Goal: Task Accomplishment & Management: Manage account settings

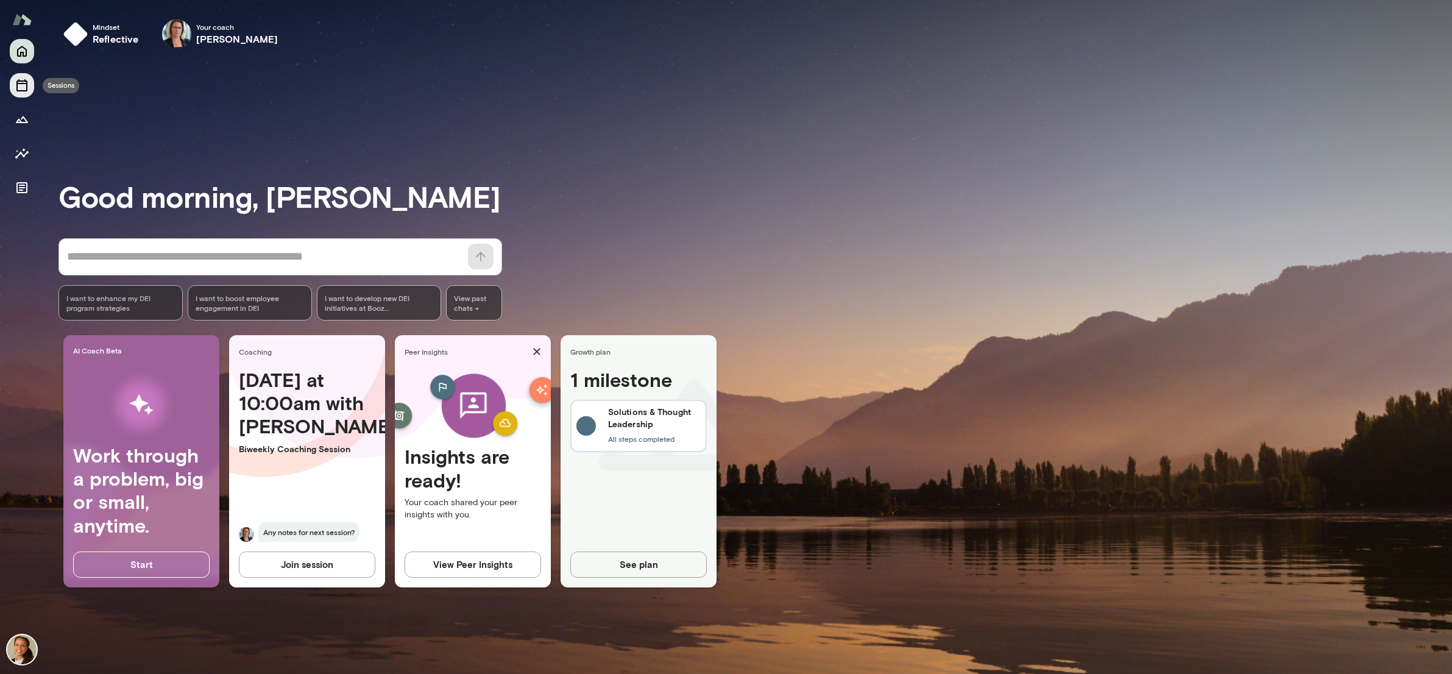
click at [16, 84] on icon "Sessions" at bounding box center [21, 85] width 11 height 12
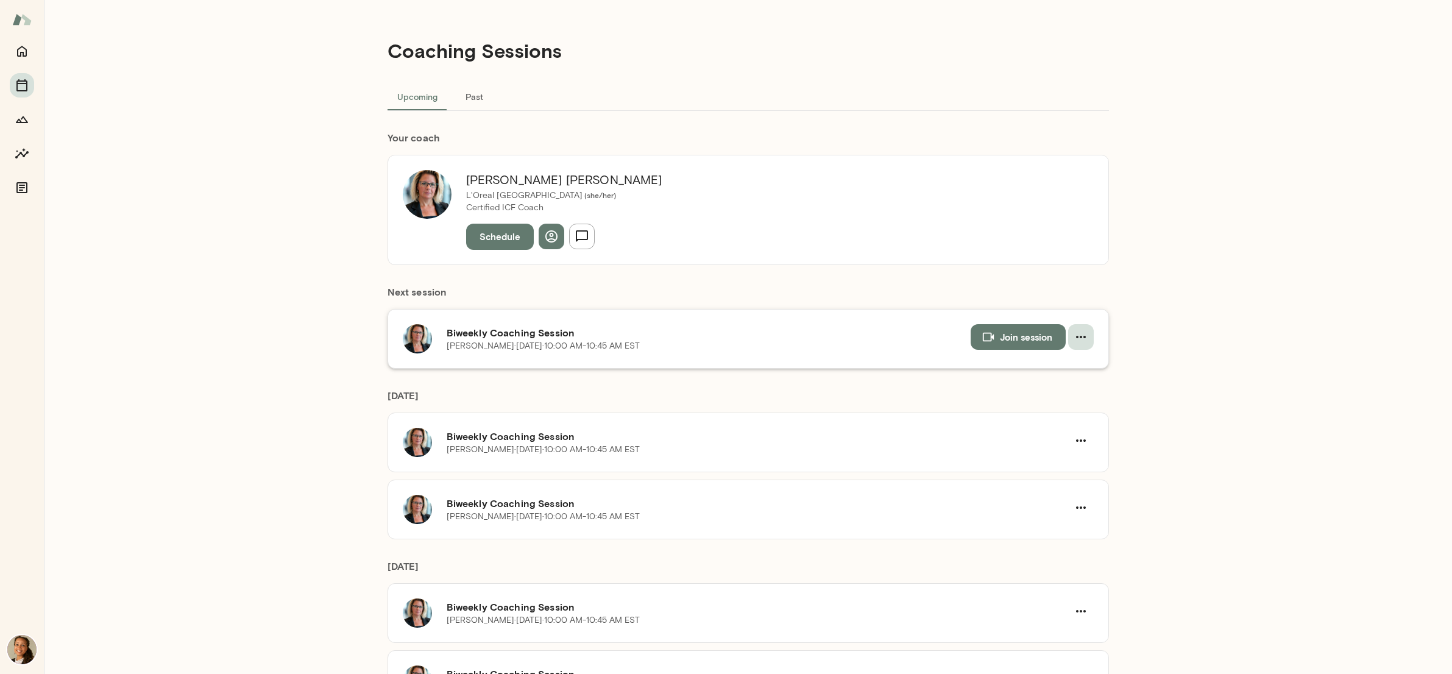
click at [1081, 338] on icon "button" at bounding box center [1081, 337] width 15 height 15
click at [705, 350] on div at bounding box center [726, 337] width 1452 height 674
click at [527, 330] on h6 "Biweekly Coaching Session" at bounding box center [709, 332] width 524 height 15
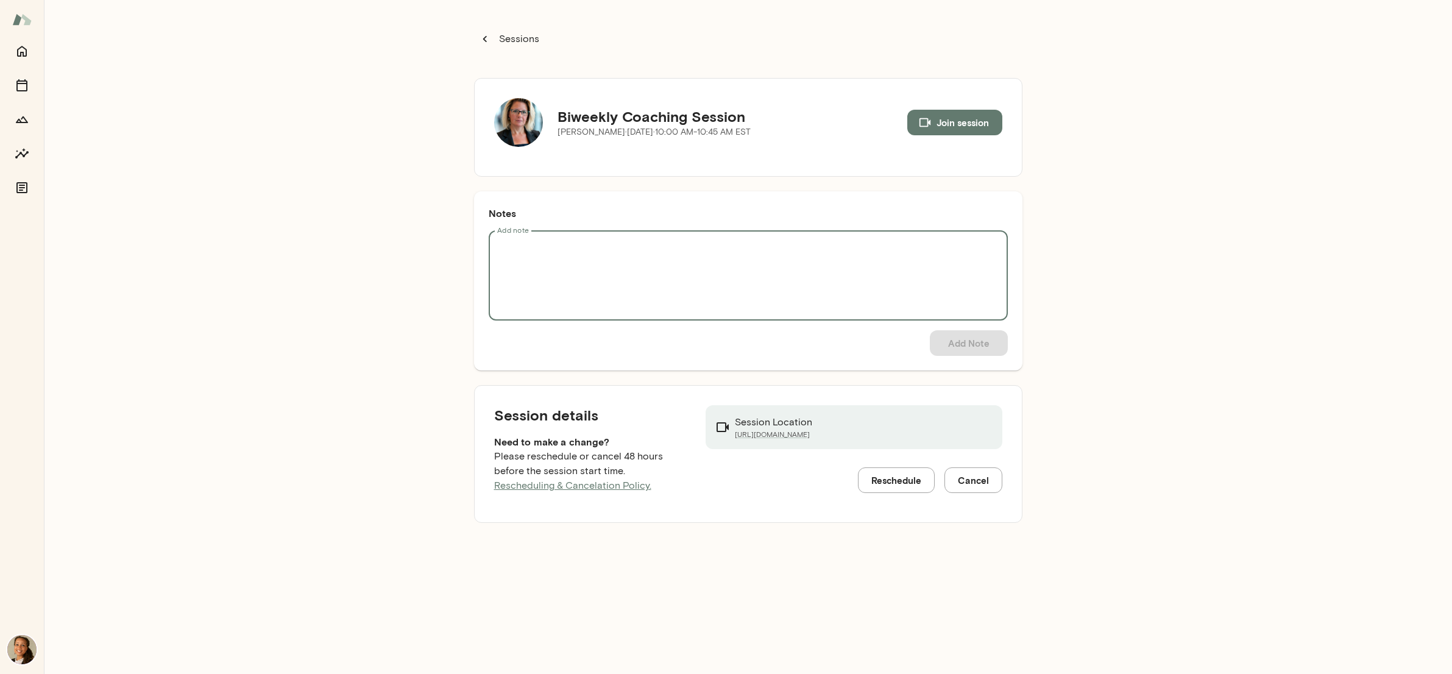
click at [816, 279] on textarea "Add note" at bounding box center [748, 276] width 502 height 70
drag, startPoint x: 641, startPoint y: 246, endPoint x: 515, endPoint y: 251, distance: 125.6
click at [515, 251] on textarea "**********" at bounding box center [748, 276] width 502 height 70
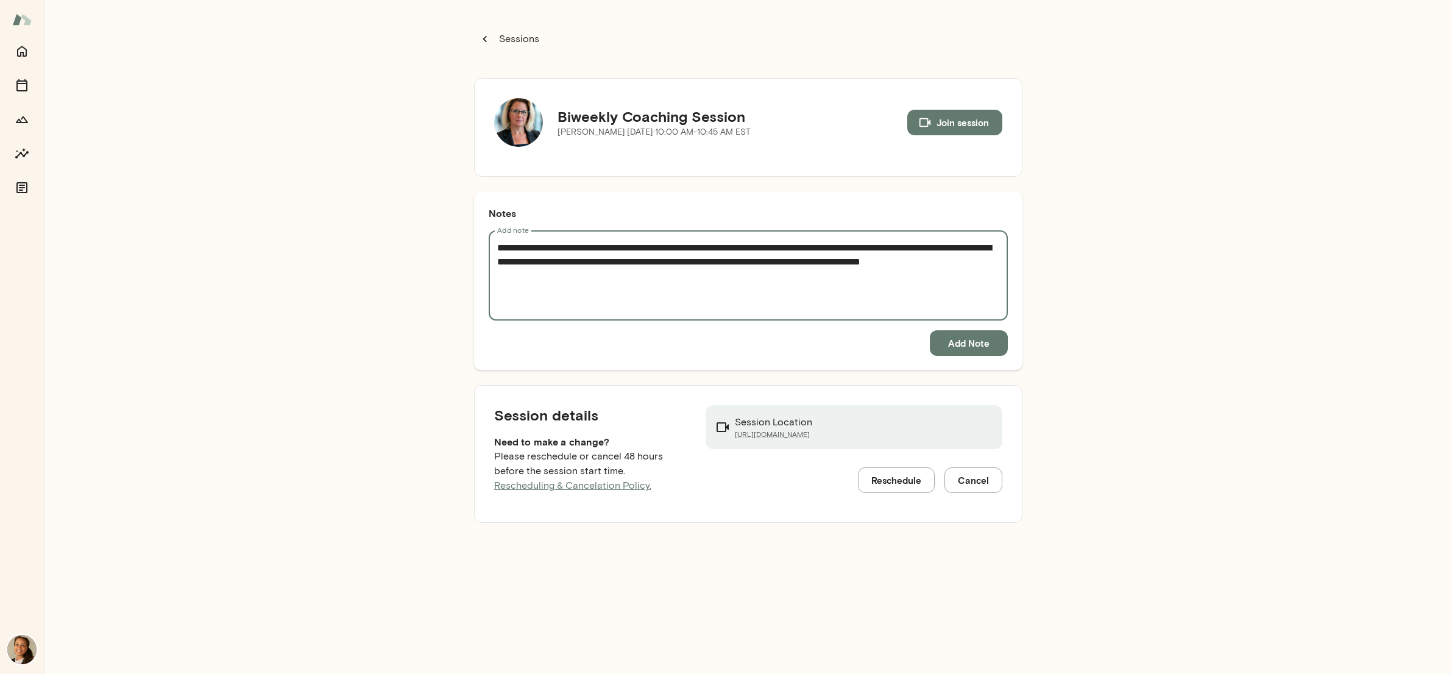
type textarea "**********"
click at [985, 345] on button "Add Note" at bounding box center [969, 343] width 78 height 26
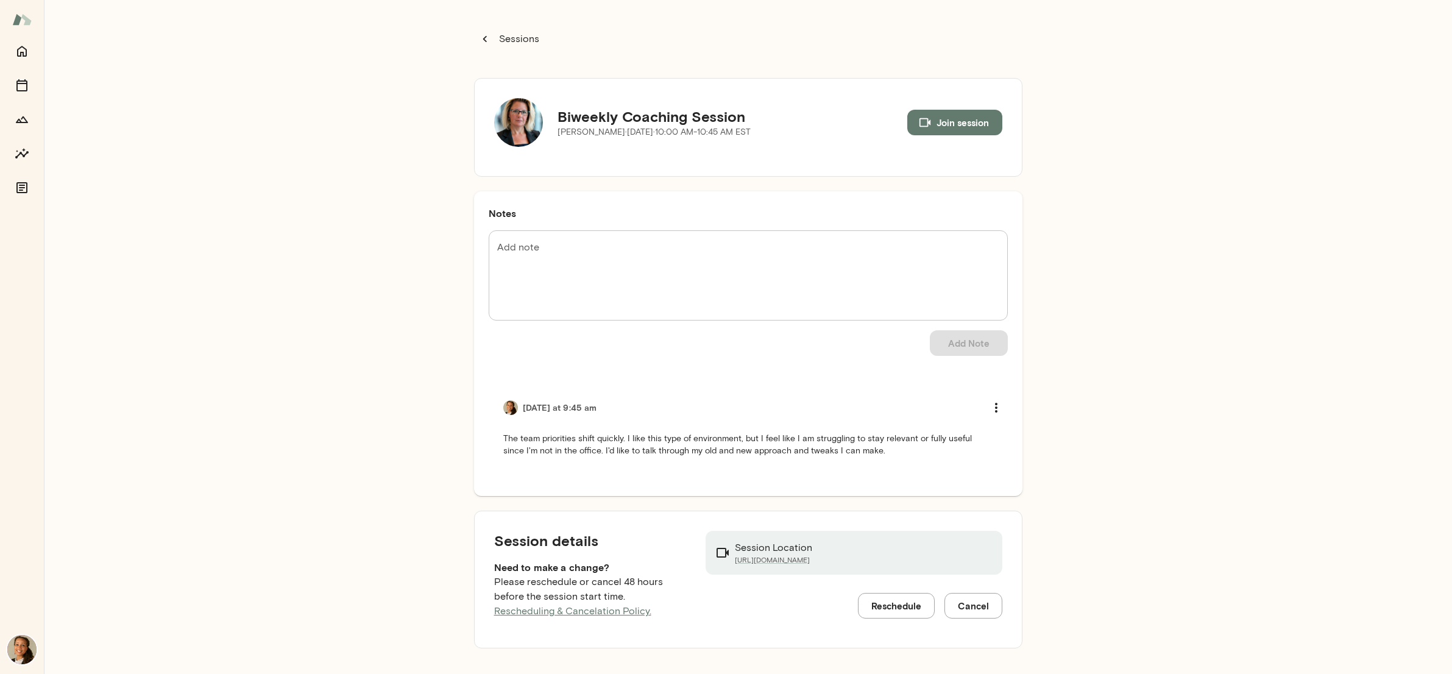
click at [1064, 381] on div "Sessions Biweekly Coaching Session [PERSON_NAME][DATE] · 10:00 AM-10:45 AM EST …" at bounding box center [748, 337] width 1408 height 674
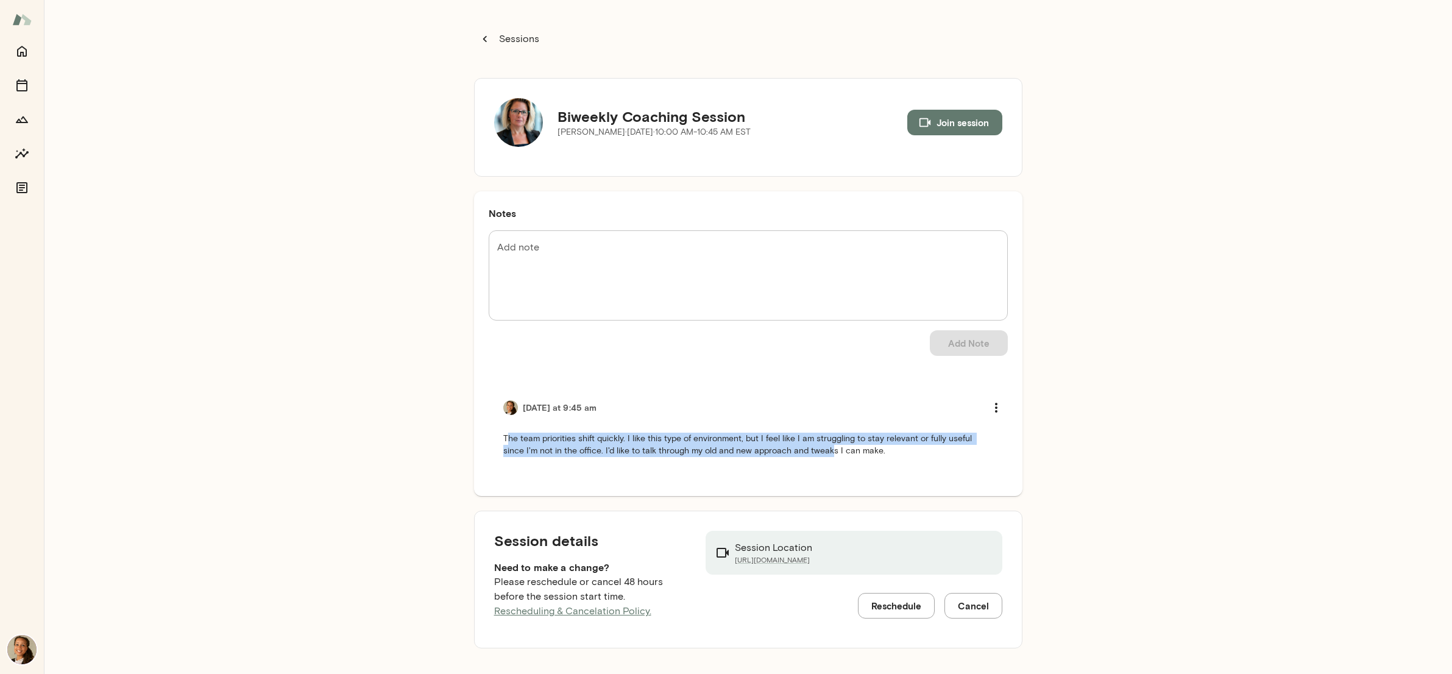
drag, startPoint x: 506, startPoint y: 439, endPoint x: 807, endPoint y: 467, distance: 302.3
click at [807, 467] on li "[DATE] at 9:45 am The team priorities shift quickly. I like this type of enviro…" at bounding box center [748, 425] width 519 height 91
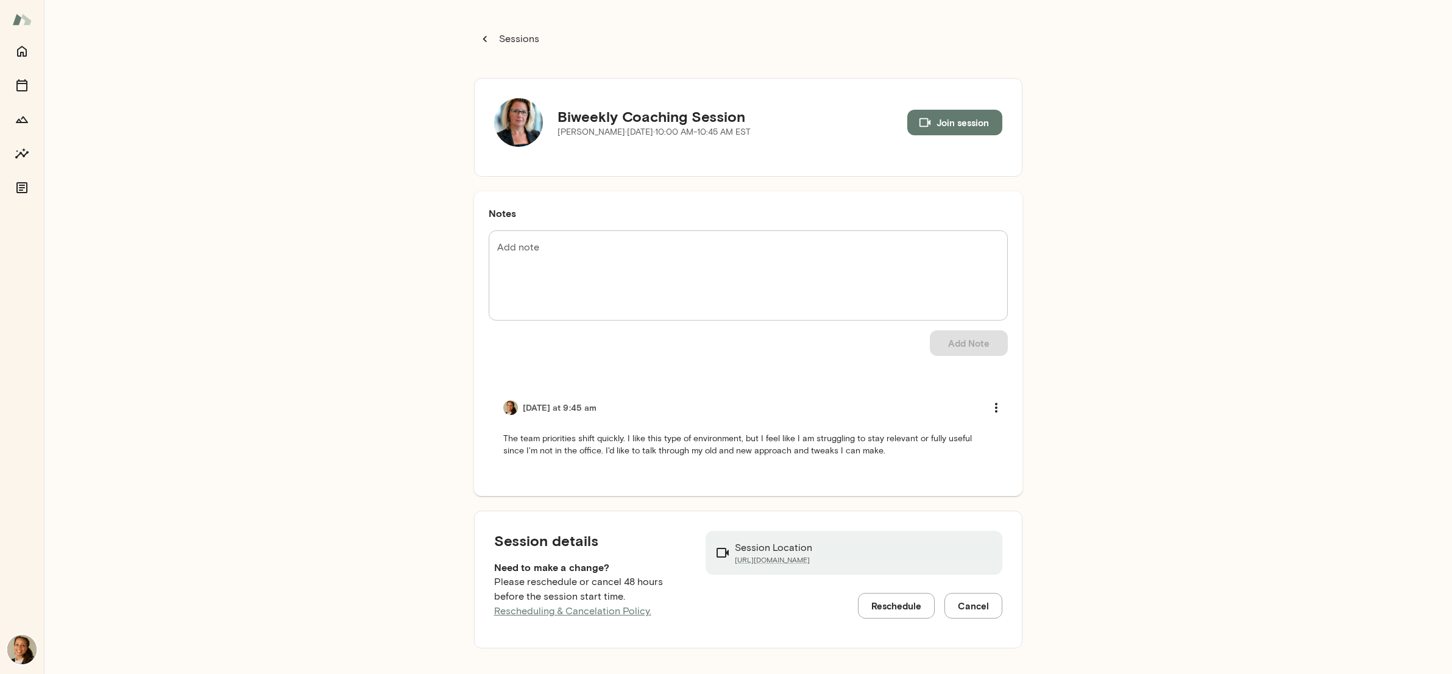
drag, startPoint x: 807, startPoint y: 467, endPoint x: 862, endPoint y: 454, distance: 57.0
click at [862, 454] on p "The team priorities shift quickly. I like this type of environment, but I feel …" at bounding box center [748, 445] width 490 height 24
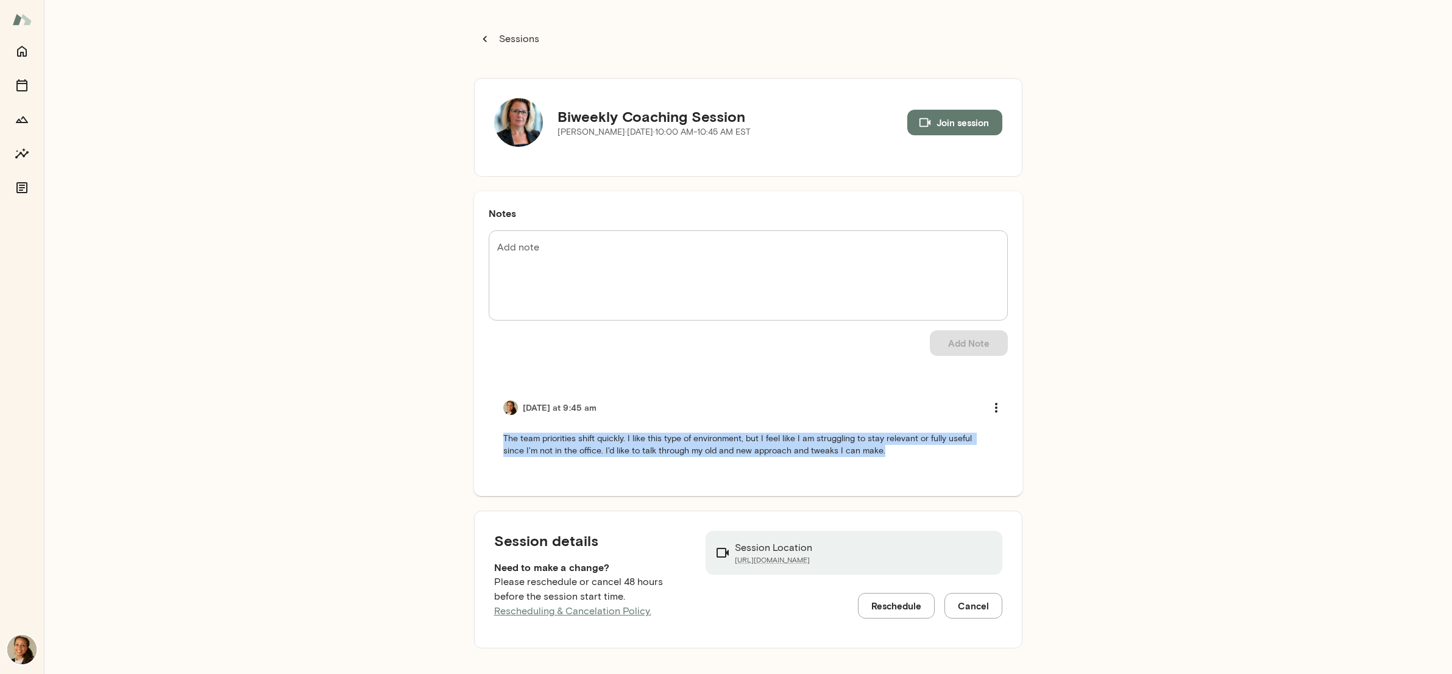
drag, startPoint x: 863, startPoint y: 452, endPoint x: 480, endPoint y: 422, distance: 384.4
click at [480, 422] on div "Notes Add note * Add note Add Note [DATE] at 9:45 am The team priorities shift …" at bounding box center [748, 343] width 548 height 305
copy p "The team priorities shift quickly. I like this type of environment, but I feel …"
